Goal: Task Accomplishment & Management: Use online tool/utility

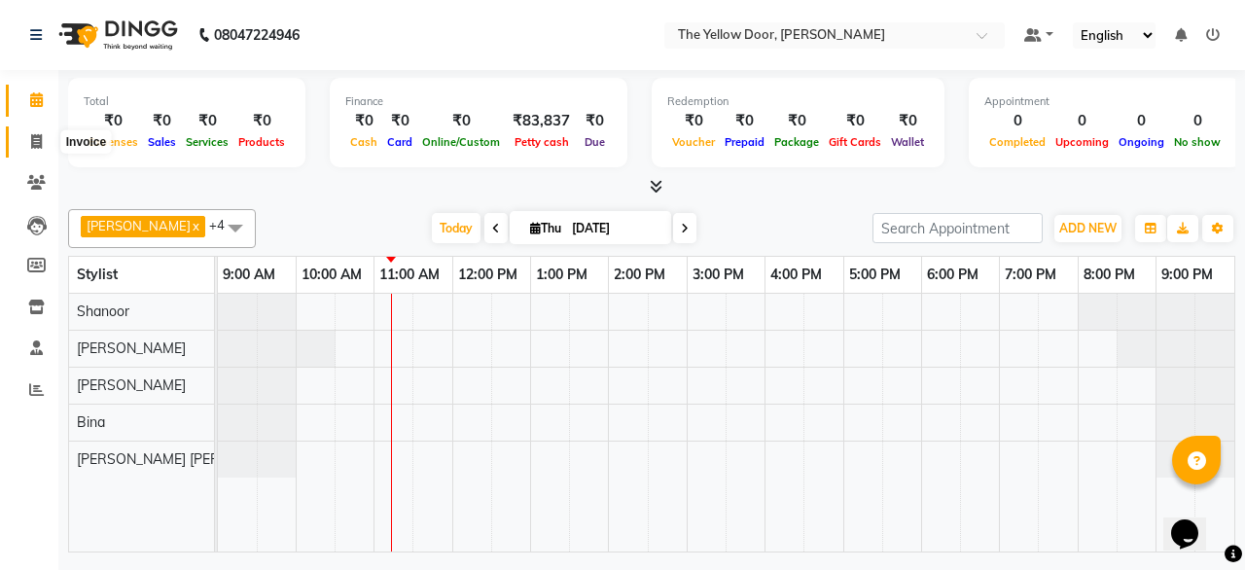
click at [27, 152] on span at bounding box center [36, 142] width 34 height 22
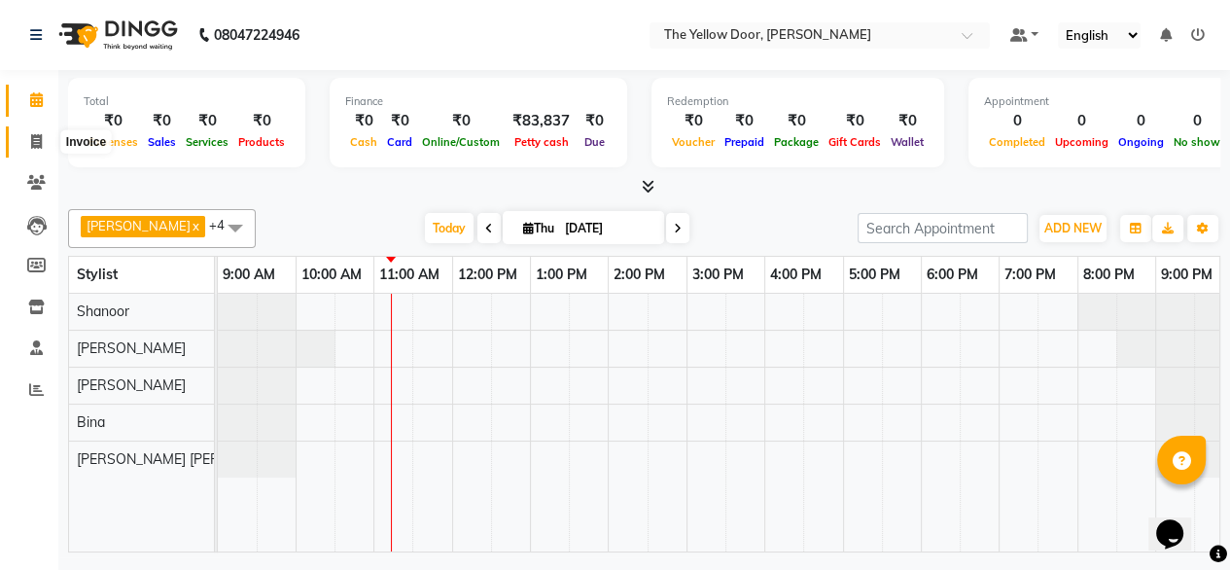
select select "service"
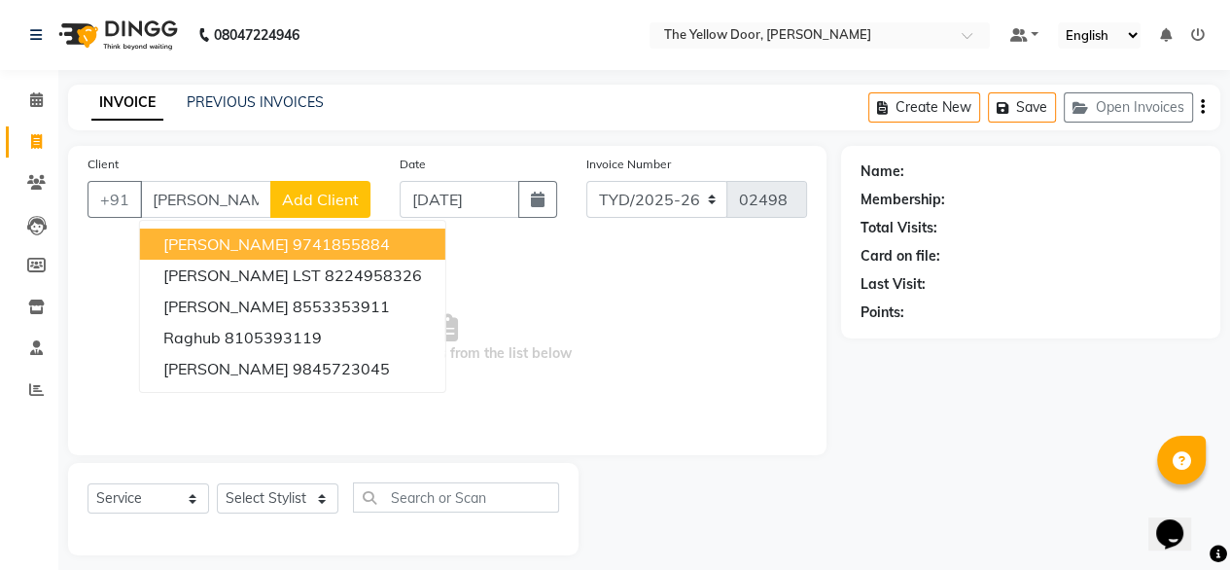
click at [293, 234] on ngb-highlight "9741855884" at bounding box center [341, 243] width 97 height 19
type input "9741855884"
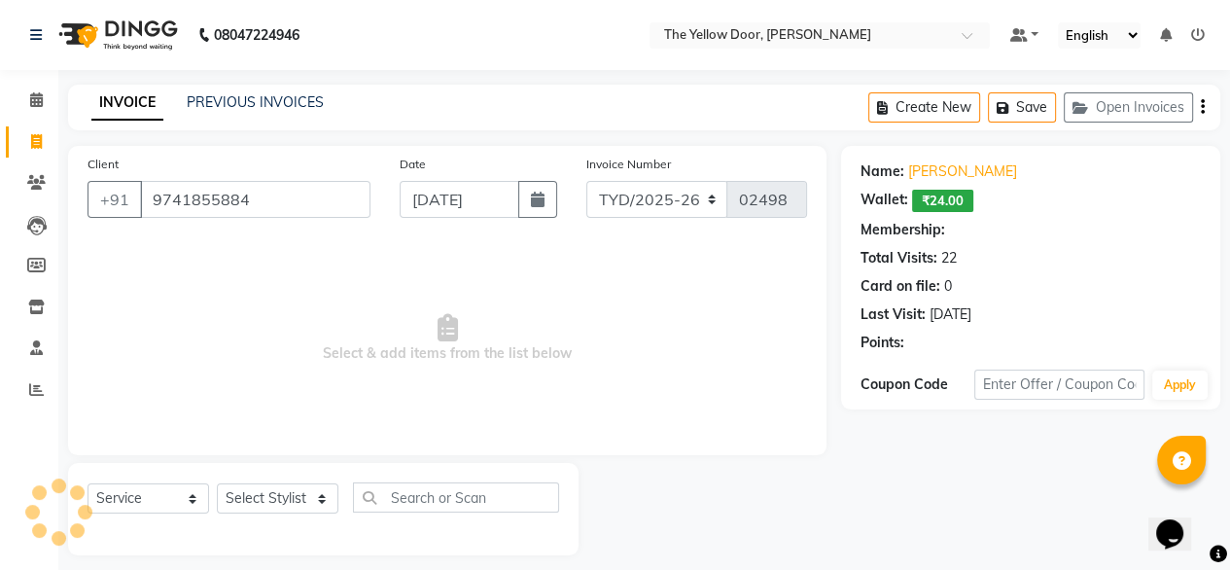
select select "1: Object"
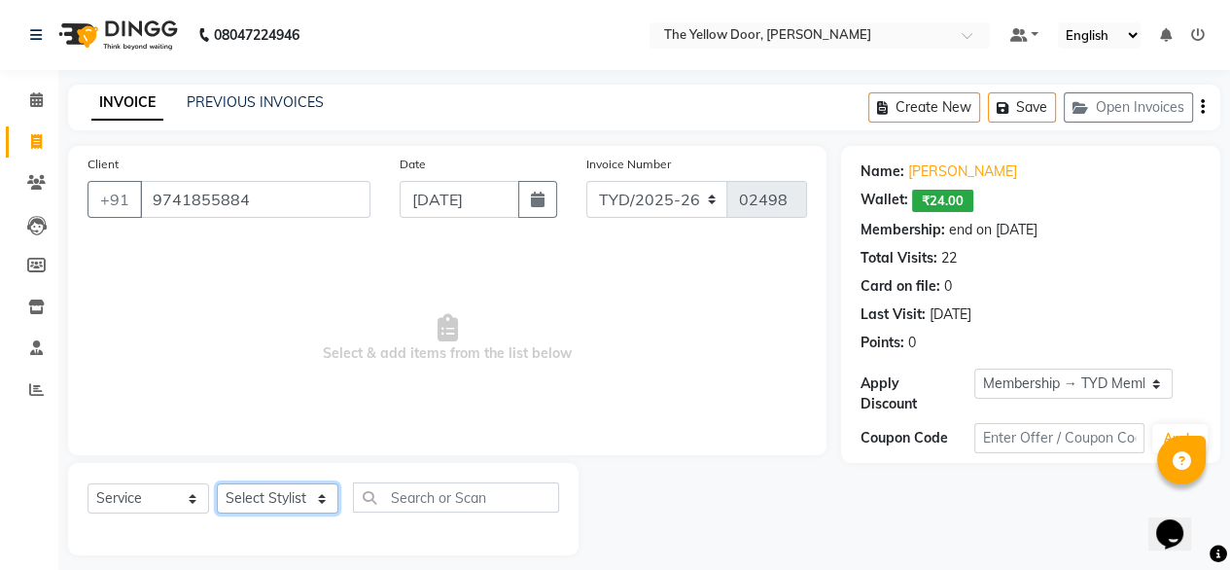
drag, startPoint x: 252, startPoint y: 499, endPoint x: 261, endPoint y: 444, distance: 55.1
click at [261, 444] on div "Client [PHONE_NUMBER] Date [DATE] Invoice Number TYD/2025-26 V/[PHONE_NUMBER] S…" at bounding box center [447, 350] width 788 height 409
select select "36569"
click at [217, 484] on select "Select Stylist [PERSON_NAME] [PERSON_NAME] [PERSON_NAME] Housekeeping Manager […" at bounding box center [278, 498] width 122 height 30
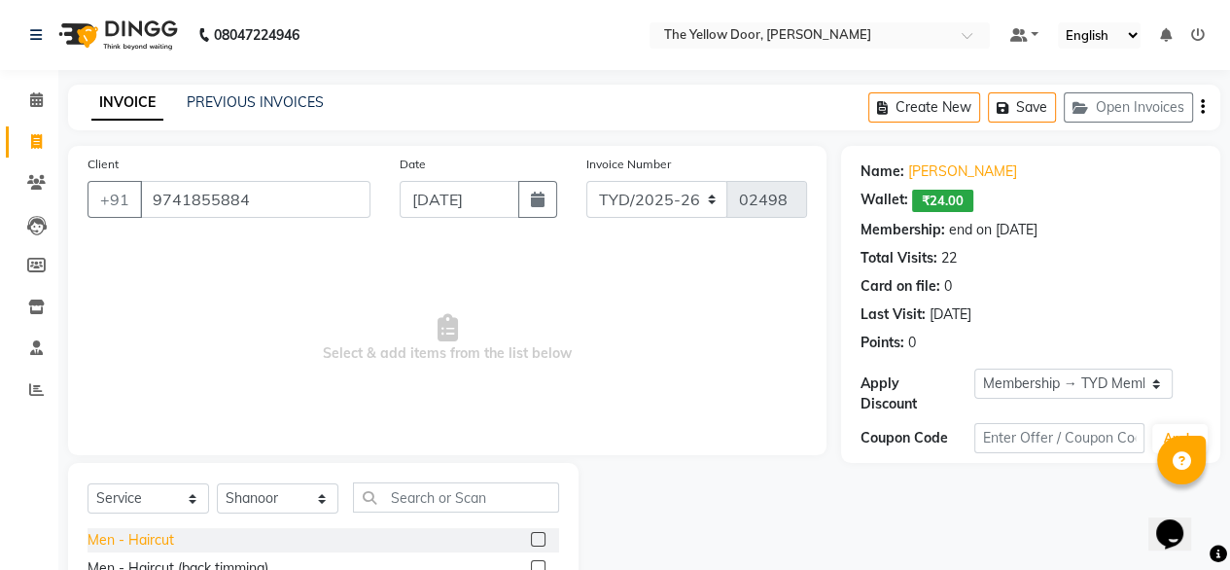
click at [162, 535] on div "Men - Haircut" at bounding box center [131, 540] width 87 height 20
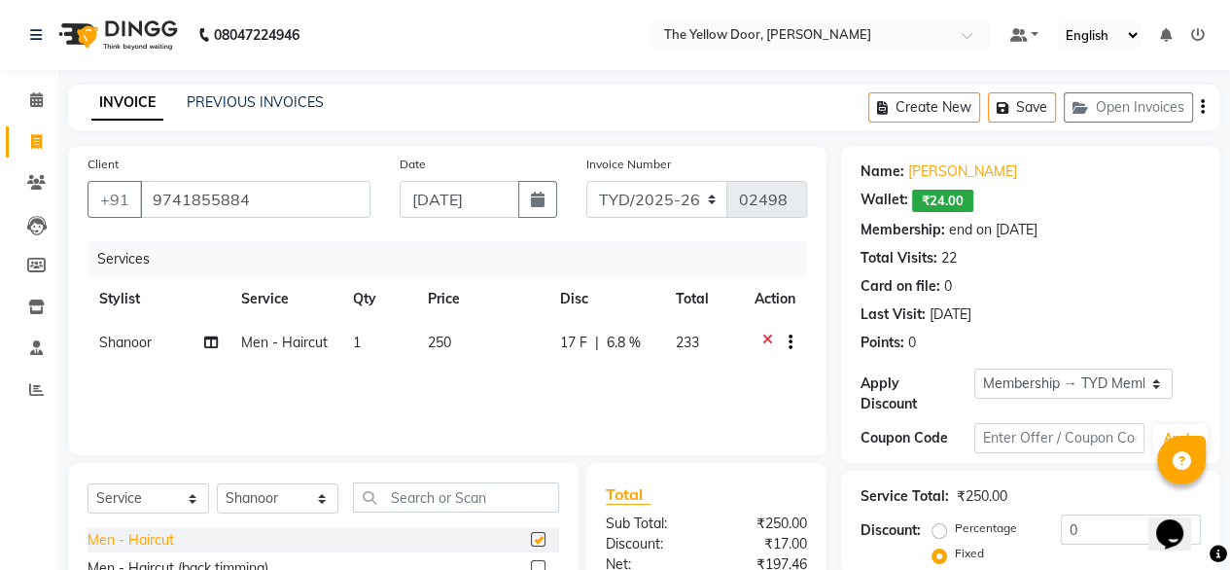
checkbox input "false"
click at [162, 535] on div "Men - [PERSON_NAME] Trimming & Styling" at bounding box center [222, 530] width 268 height 20
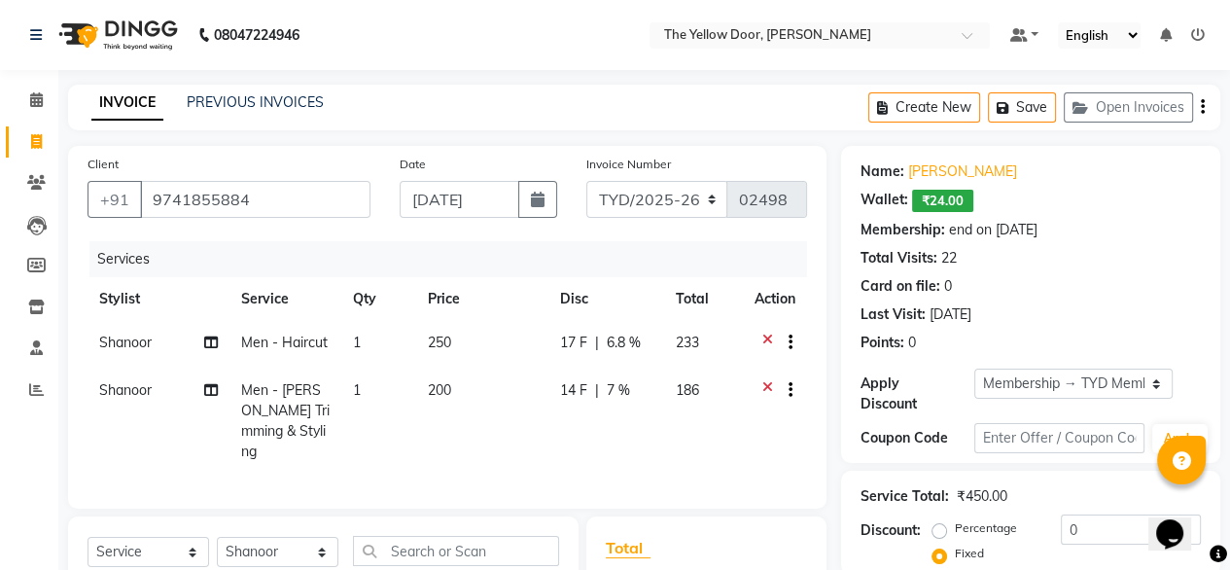
checkbox input "false"
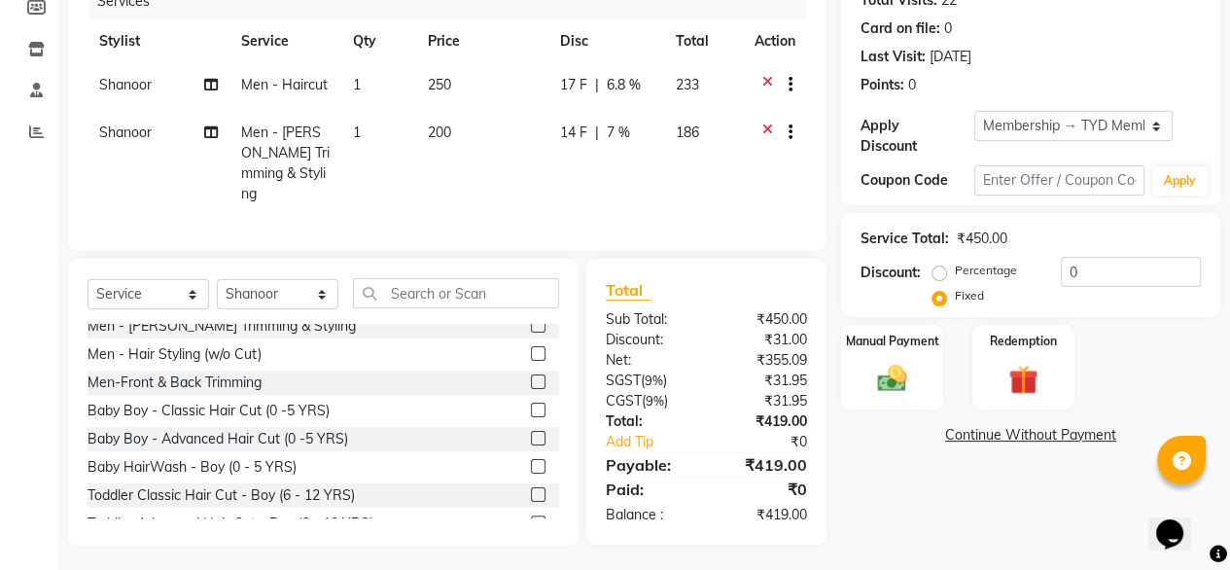
click at [899, 397] on div "Name: [PERSON_NAME] Wallet: ₹24.00 Membership: end on [DATE] Total Visits: 22 C…" at bounding box center [1038, 216] width 394 height 657
click at [902, 386] on div "Manual Payment" at bounding box center [892, 367] width 106 height 88
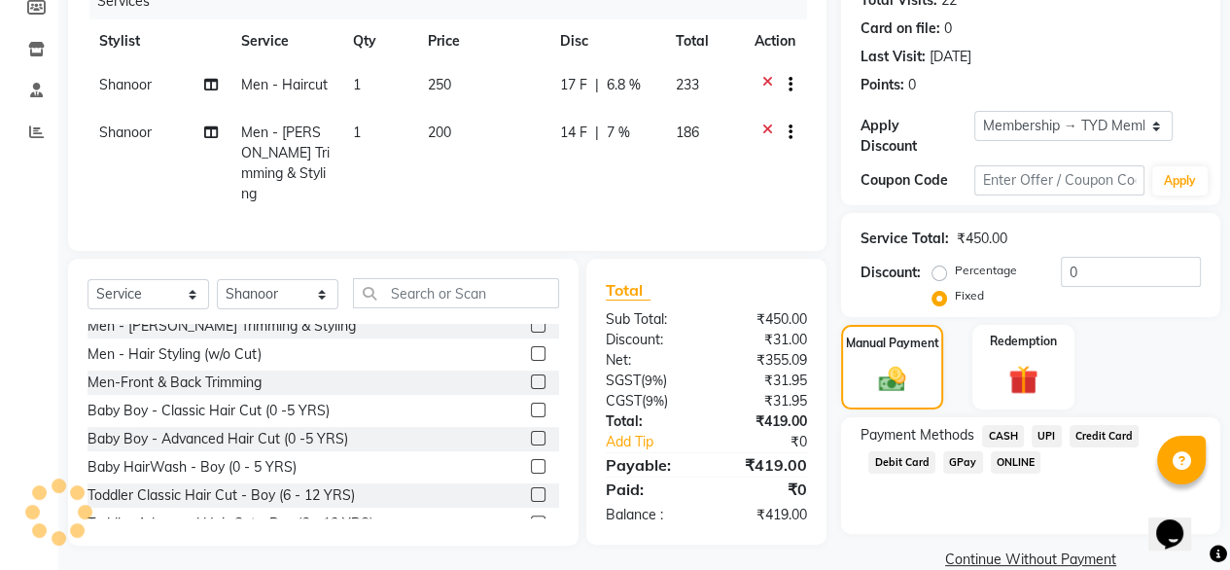
click at [1050, 425] on span "UPI" at bounding box center [1047, 436] width 30 height 22
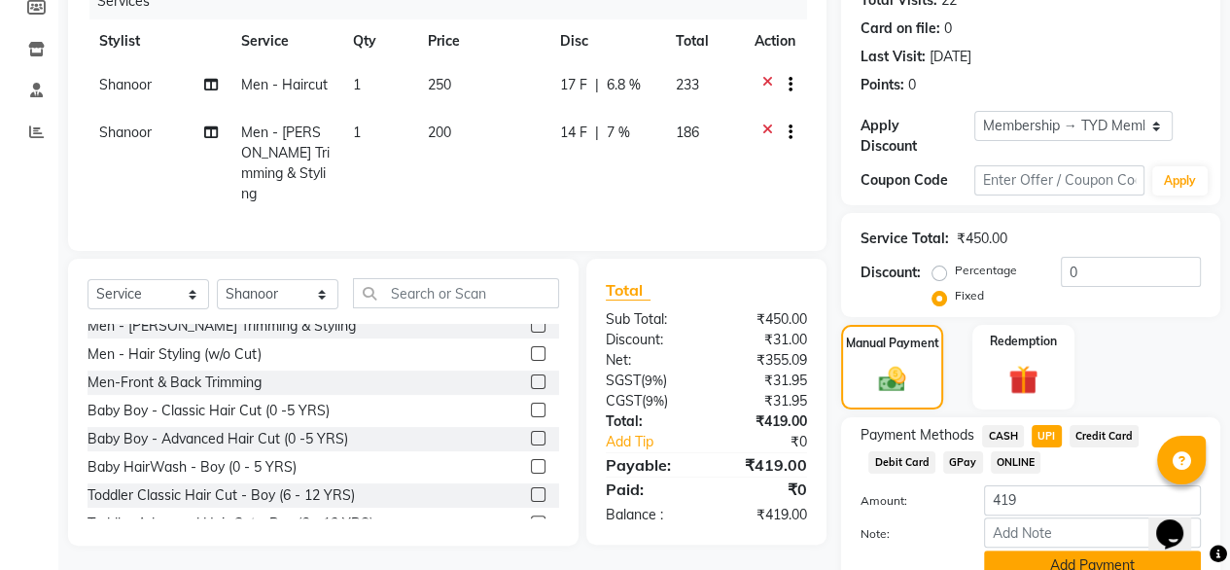
click at [1041, 550] on button "Add Payment" at bounding box center [1092, 565] width 217 height 30
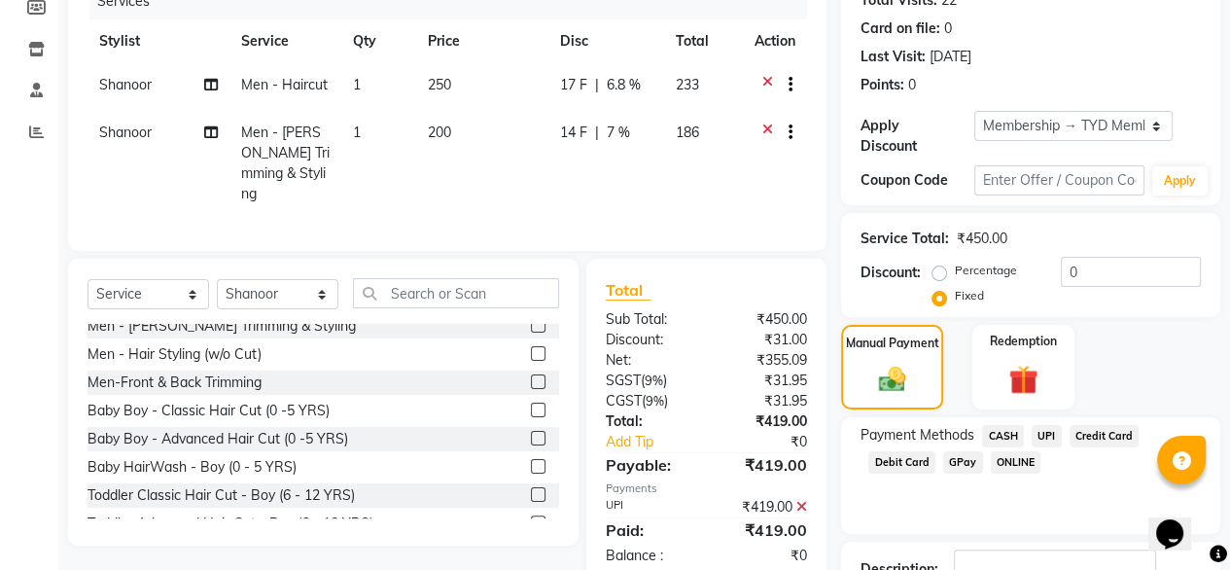
scroll to position [385, 0]
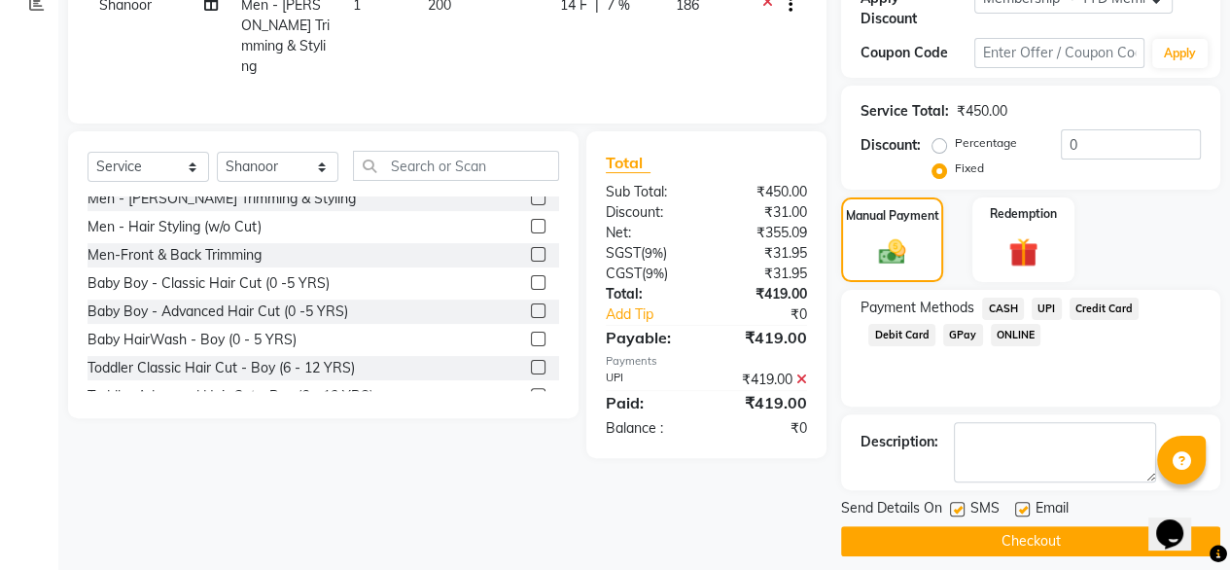
click at [1023, 530] on button "Checkout" at bounding box center [1030, 541] width 379 height 30
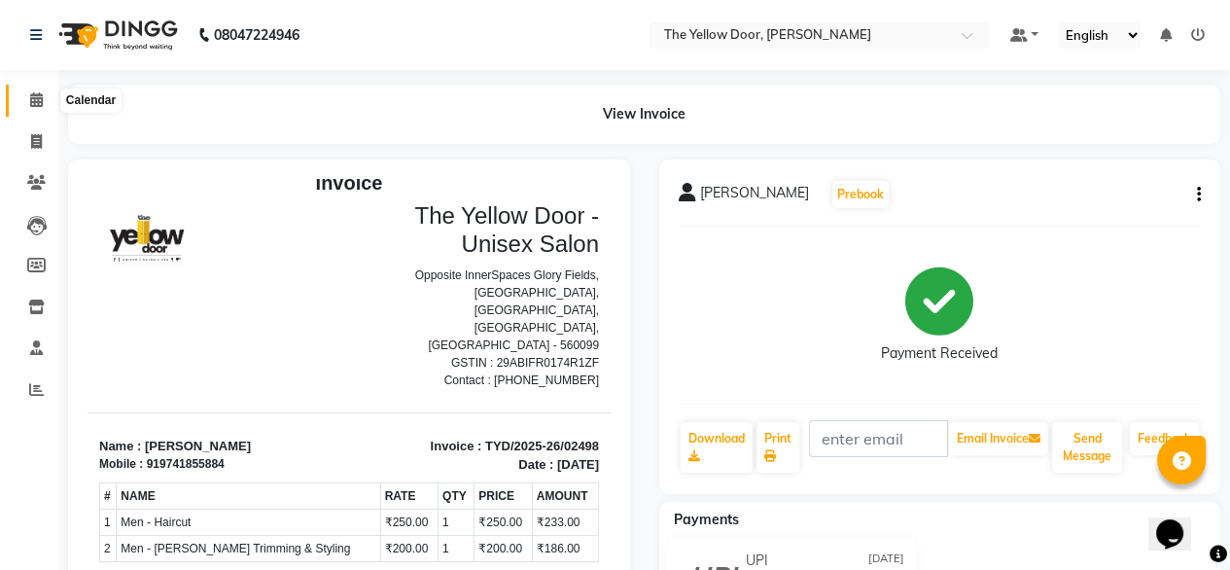
click at [39, 95] on icon at bounding box center [36, 99] width 13 height 15
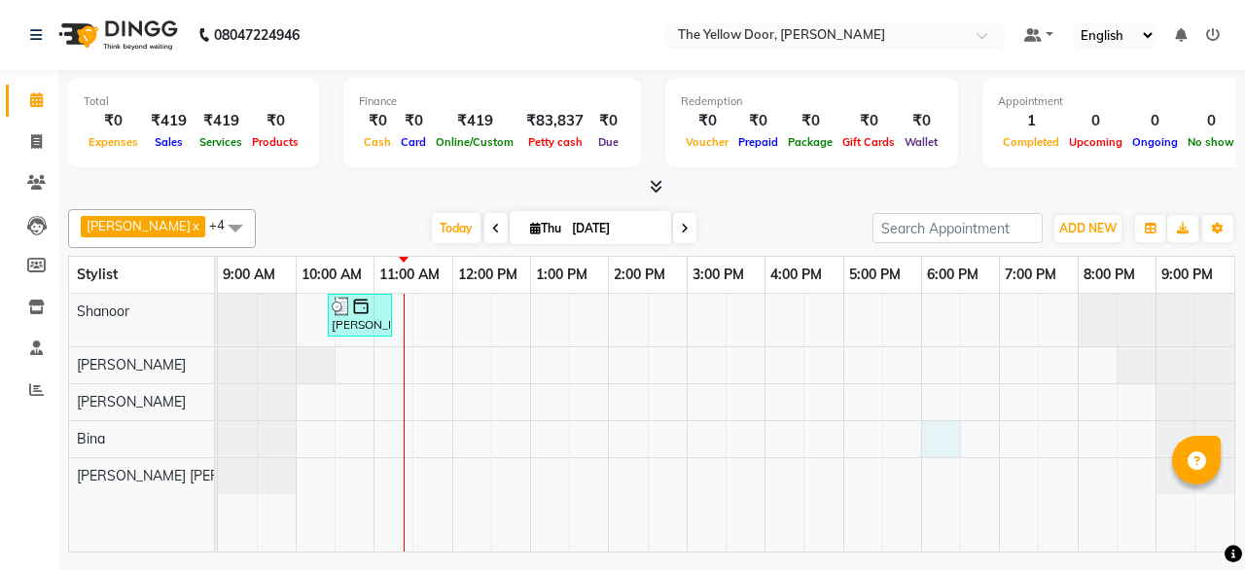
click at [925, 445] on div "[PERSON_NAME], TK01, 10:25 AM-11:15 AM, Men - Haircut,Men - [PERSON_NAME] Trimm…" at bounding box center [726, 423] width 1016 height 258
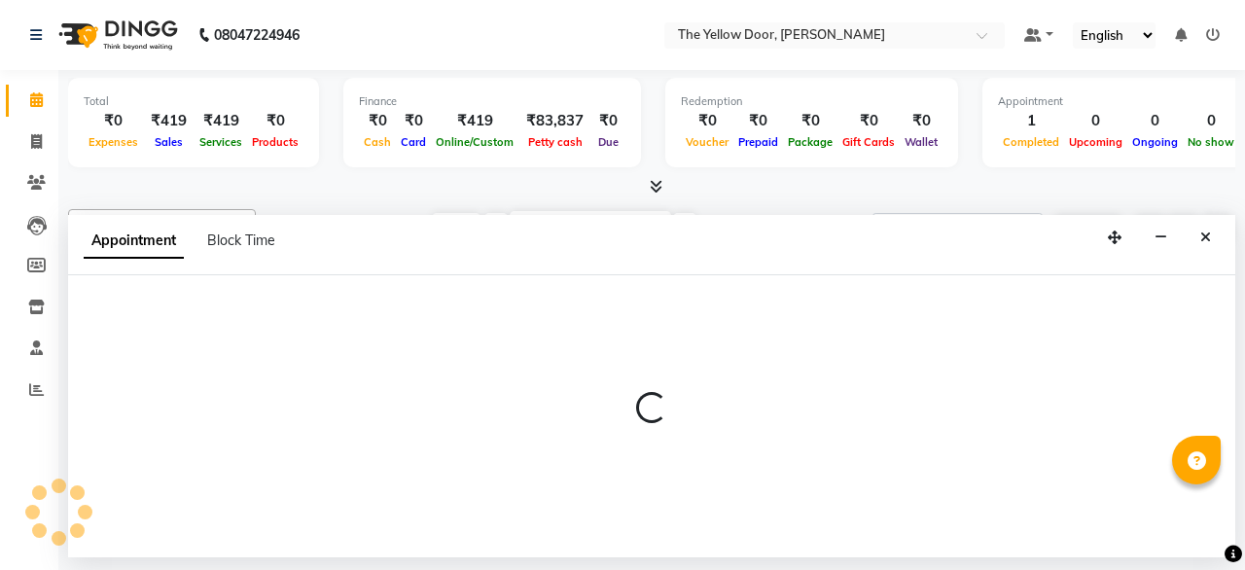
select select "67915"
select select "tentative"
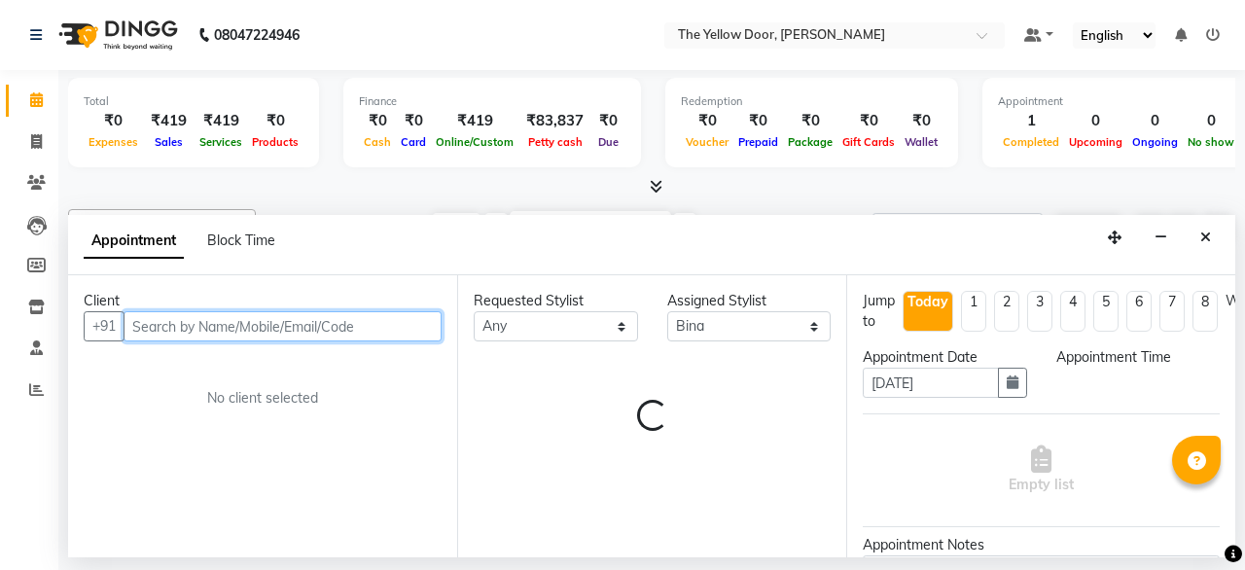
select select "1080"
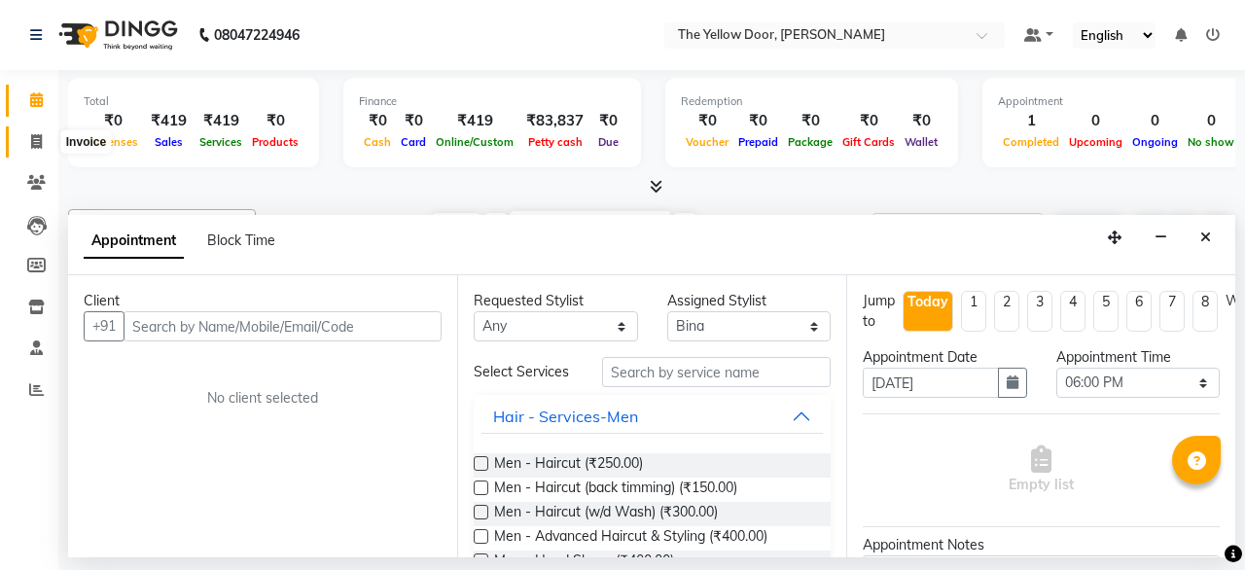
click at [36, 142] on icon at bounding box center [36, 141] width 11 height 15
select select "service"
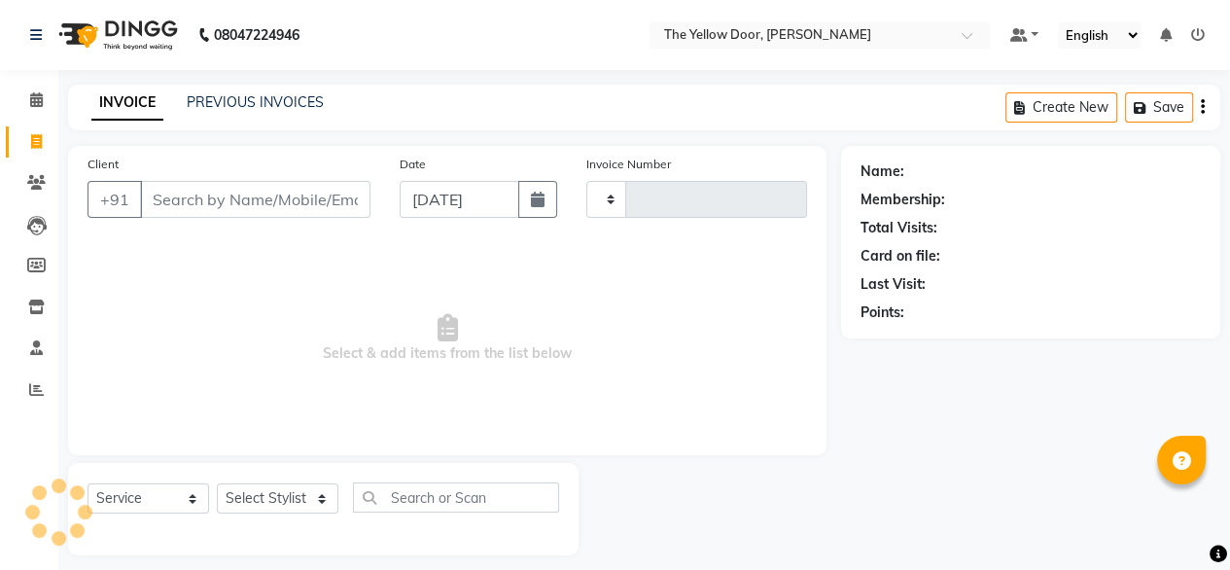
type input "02499"
select select "5650"
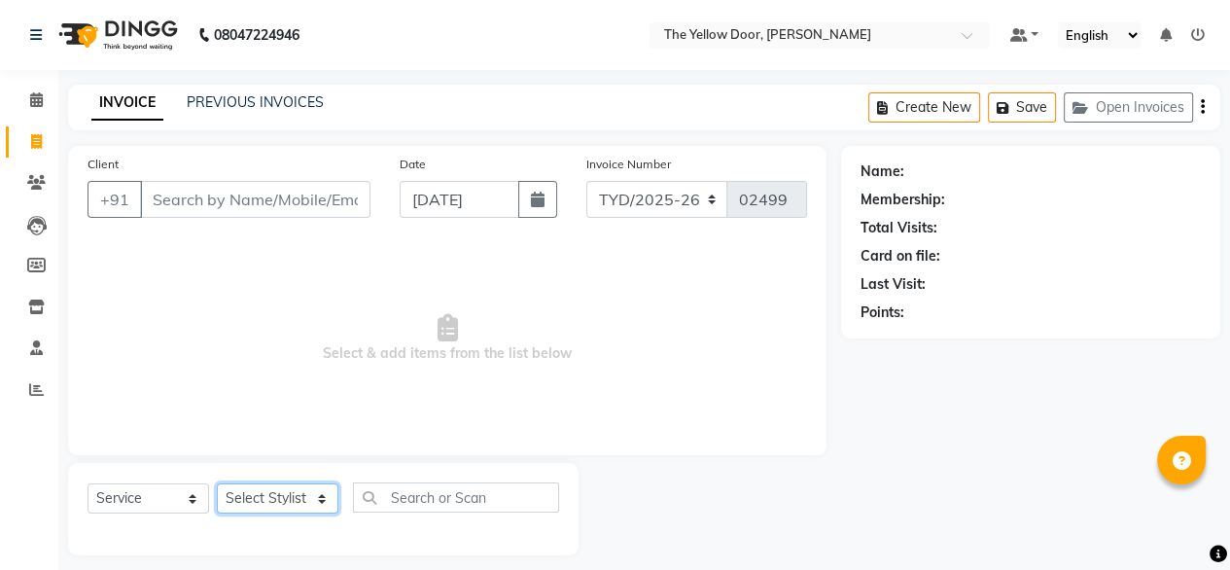
click at [323, 507] on select "Select Stylist [PERSON_NAME] [PERSON_NAME] [PERSON_NAME] Housekeeping Manager […" at bounding box center [278, 498] width 122 height 30
select select "41281"
click at [217, 484] on select "Select Stylist [PERSON_NAME] [PERSON_NAME] [PERSON_NAME] Housekeeping Manager […" at bounding box center [278, 498] width 122 height 30
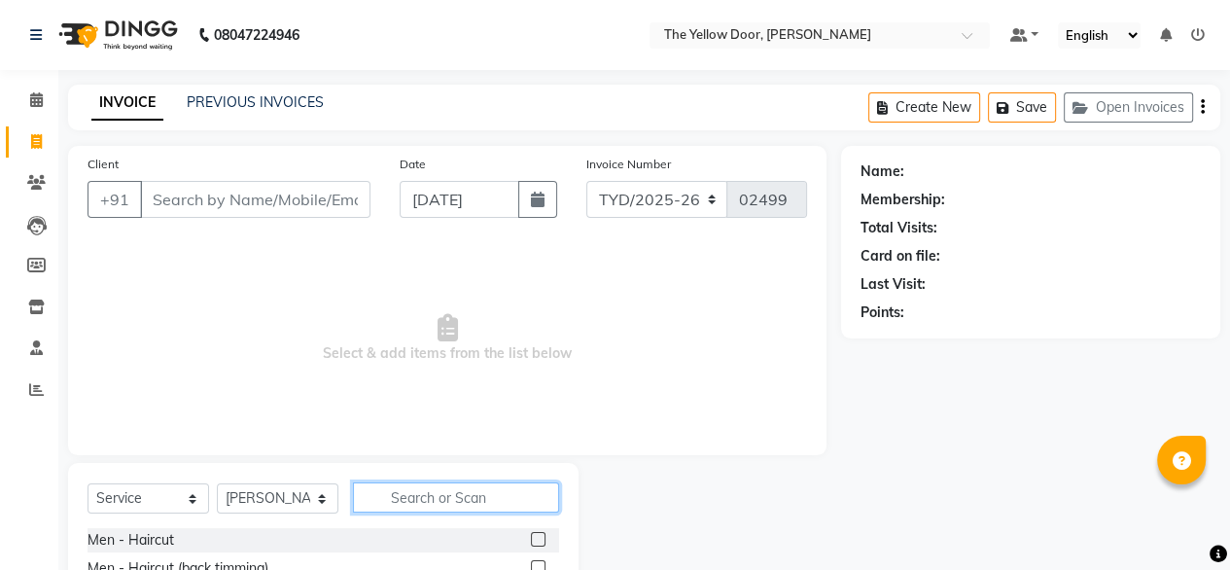
click at [470, 506] on input "text" at bounding box center [456, 497] width 206 height 30
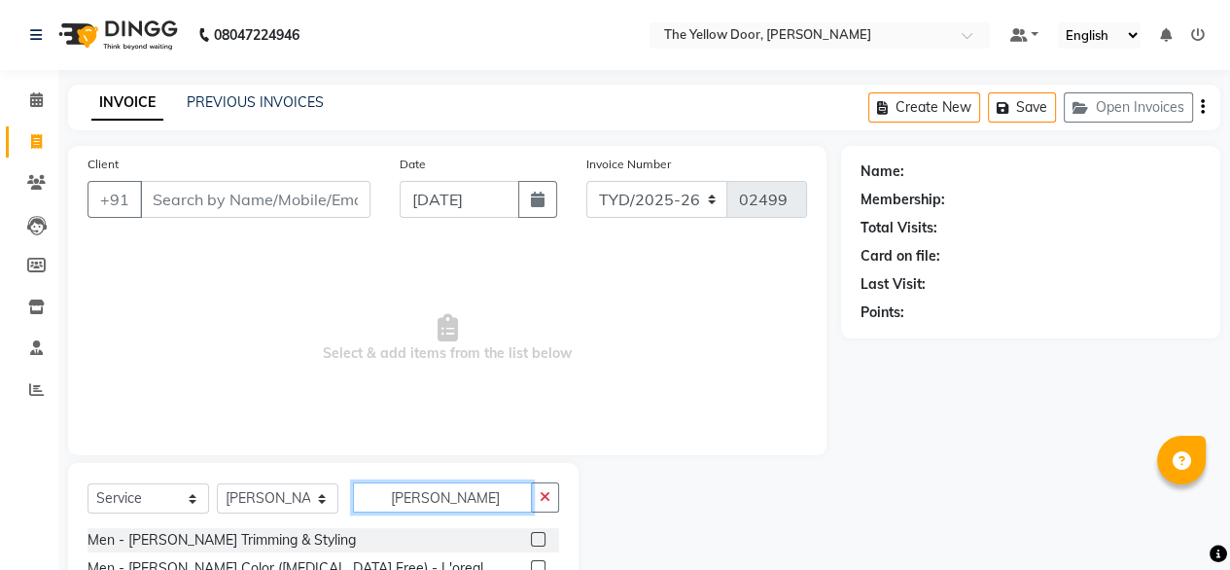
type input "[PERSON_NAME]"
click at [532, 538] on label at bounding box center [538, 539] width 15 height 15
click at [532, 538] on input "checkbox" at bounding box center [537, 540] width 13 height 13
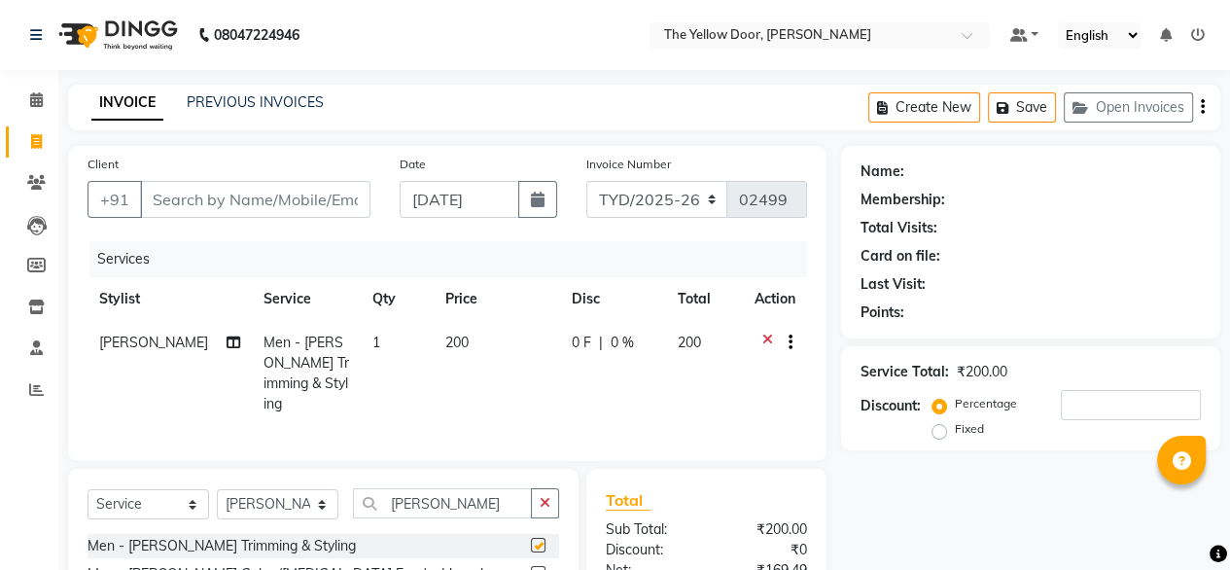
checkbox input "false"
click at [257, 197] on input "Client" at bounding box center [255, 199] width 230 height 37
type input "7"
type input "0"
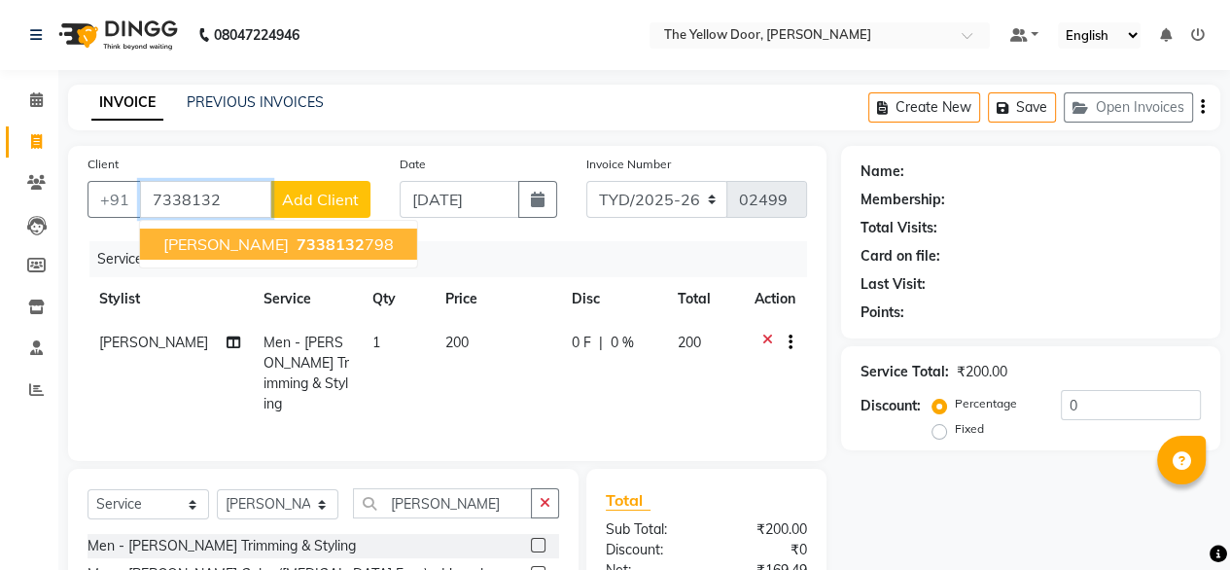
click at [182, 244] on span "[PERSON_NAME]" at bounding box center [225, 243] width 125 height 19
type input "7338132798"
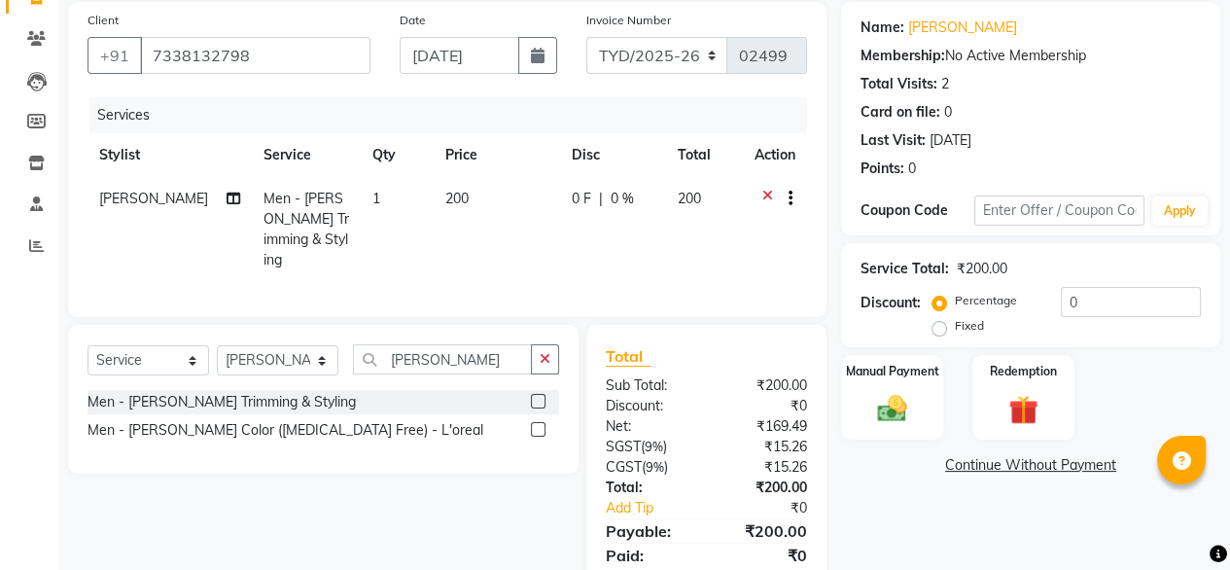
scroll to position [209, 0]
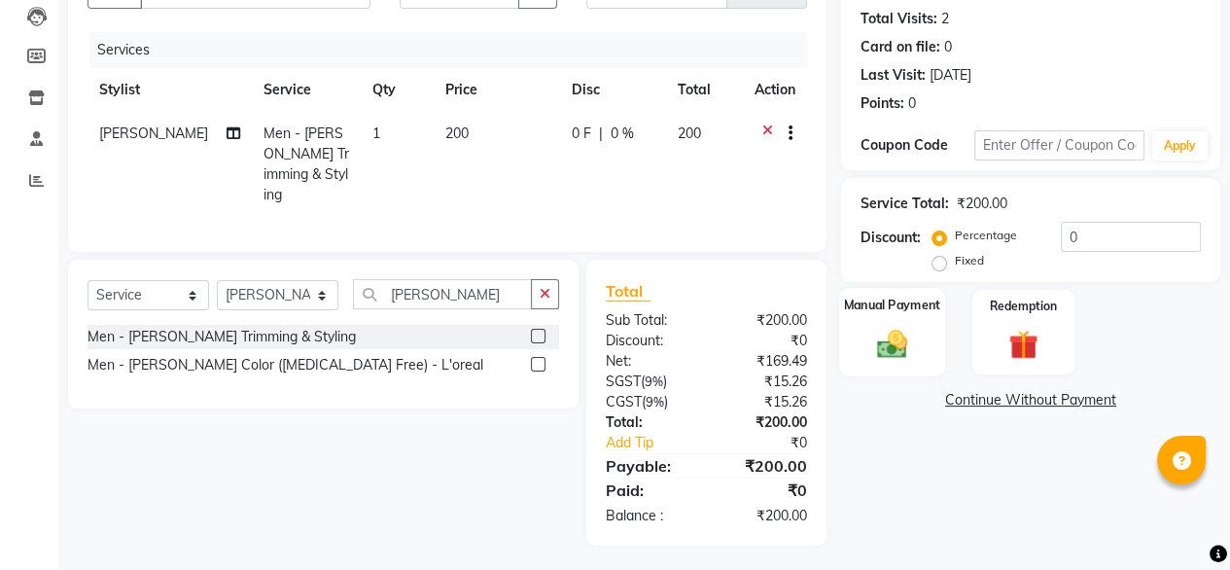
click at [918, 346] on div "Manual Payment" at bounding box center [892, 332] width 106 height 88
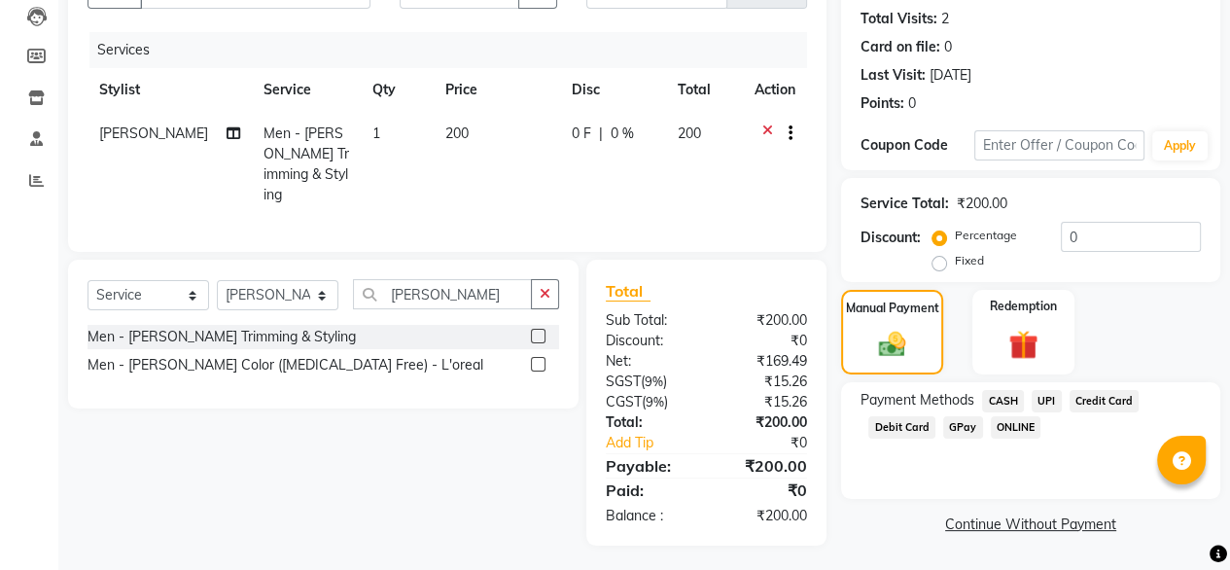
click at [1006, 398] on span "CASH" at bounding box center [1003, 401] width 42 height 22
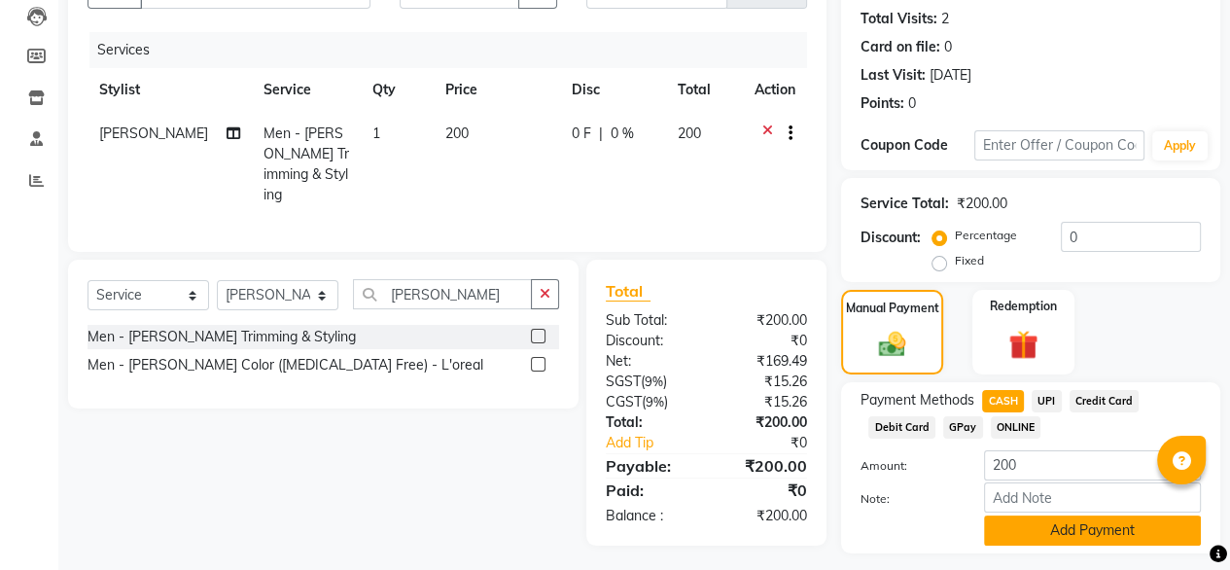
click at [1083, 536] on button "Add Payment" at bounding box center [1092, 530] width 217 height 30
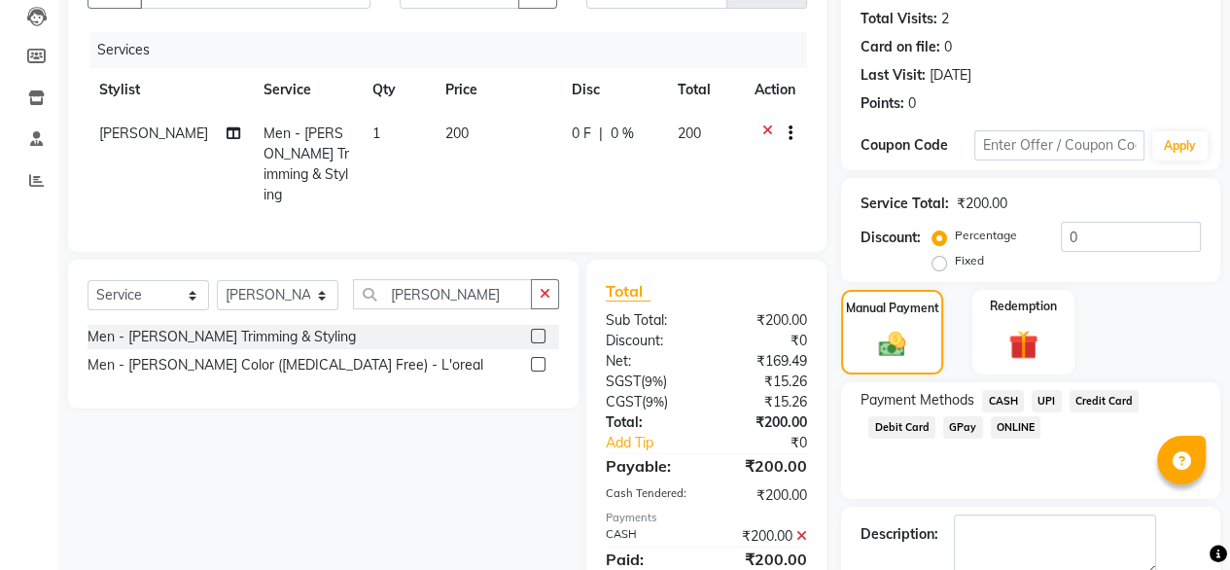
scroll to position [316, 0]
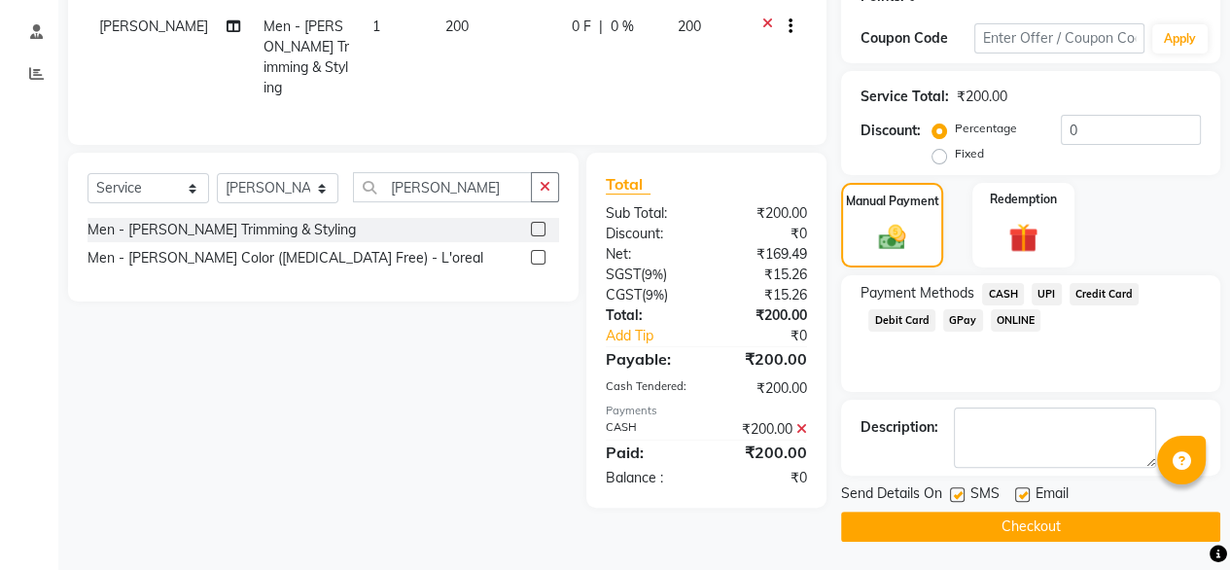
click at [1020, 487] on label at bounding box center [1022, 494] width 15 height 15
click at [1020, 489] on input "checkbox" at bounding box center [1021, 495] width 13 height 13
checkbox input "false"
click at [1023, 522] on button "Checkout" at bounding box center [1030, 526] width 379 height 30
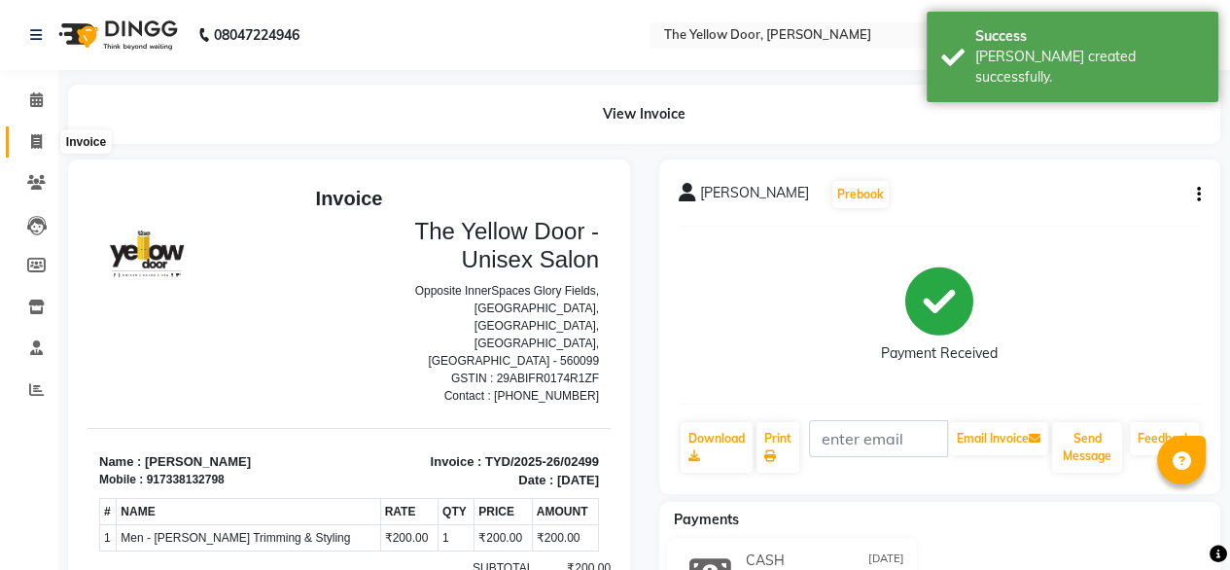
click at [37, 142] on icon at bounding box center [36, 141] width 11 height 15
select select "service"
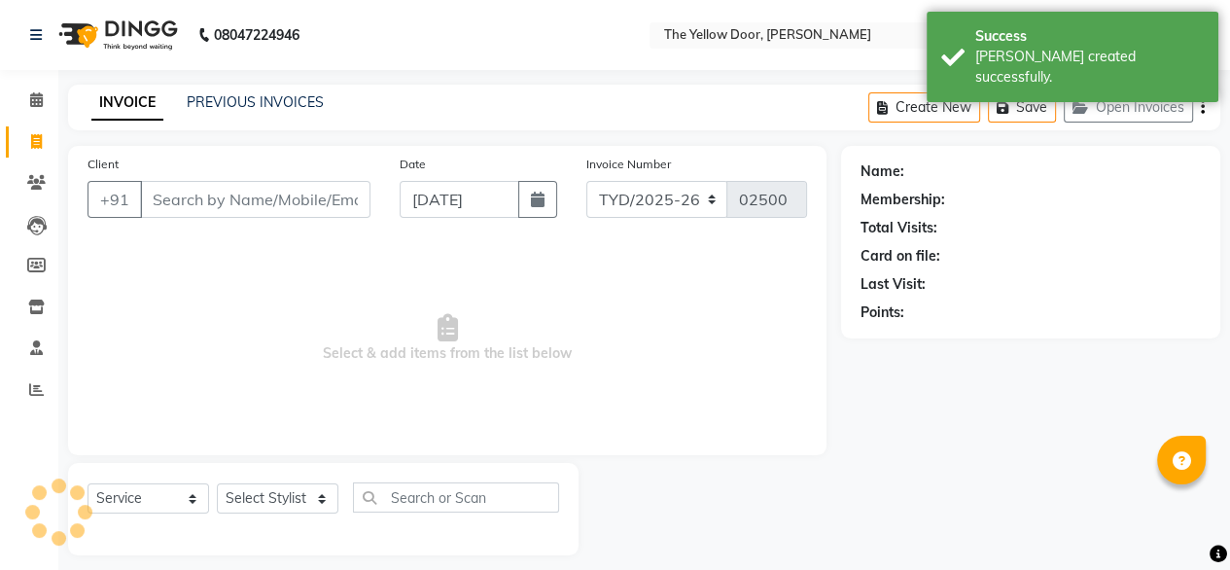
scroll to position [16, 0]
